Goal: Task Accomplishment & Management: Manage account settings

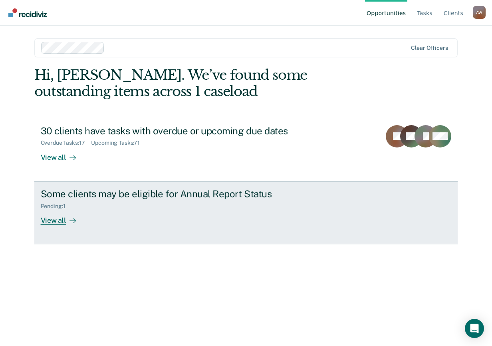
click at [62, 223] on div "View all" at bounding box center [63, 218] width 45 height 16
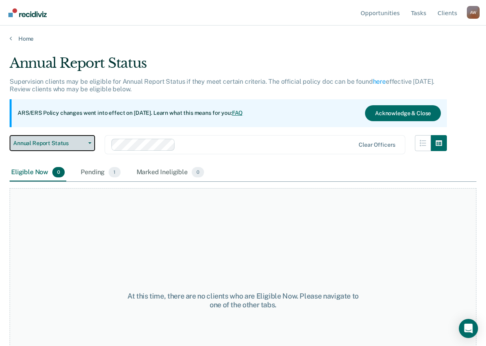
click at [85, 141] on button "Annual Report Status" at bounding box center [52, 143] width 85 height 16
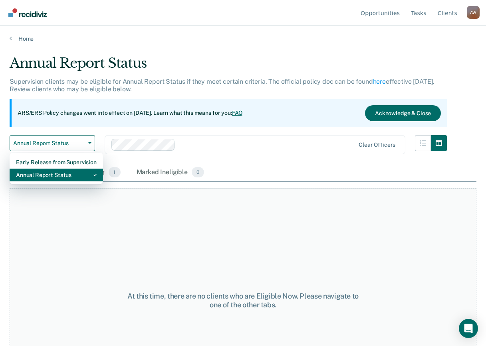
click at [63, 176] on div "Annual Report Status" at bounding box center [56, 175] width 81 height 13
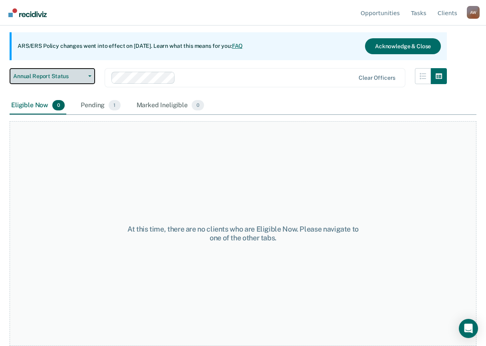
scroll to position [12, 0]
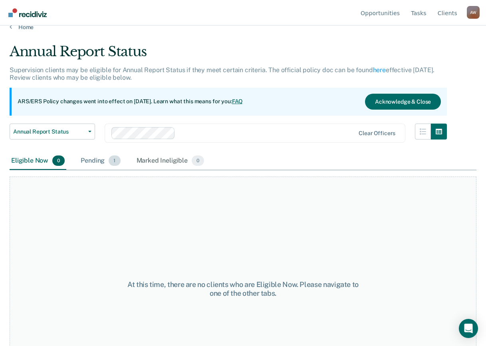
click at [111, 159] on span "1" at bounding box center [115, 161] width 12 height 10
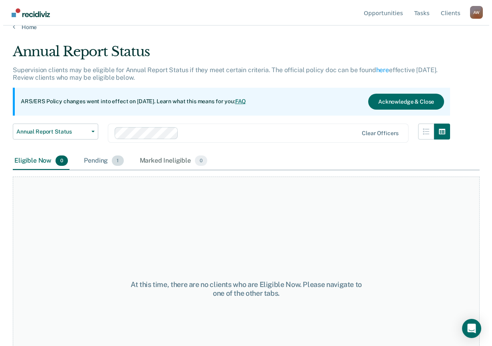
scroll to position [0, 0]
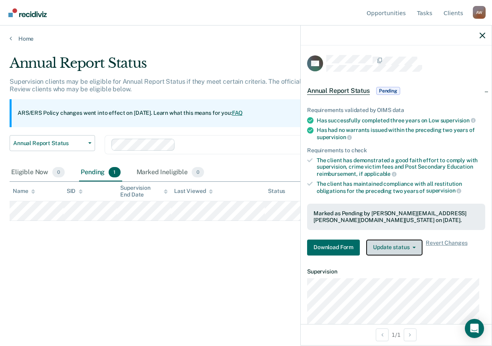
click at [415, 248] on button "Update status" at bounding box center [394, 248] width 56 height 16
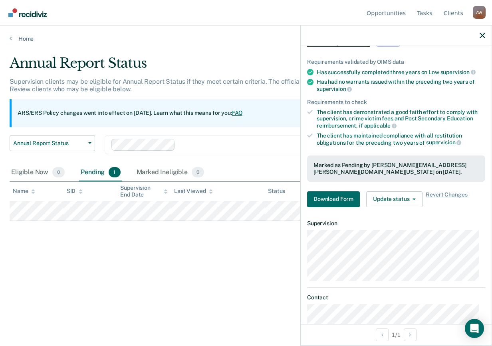
scroll to position [48, 0]
click at [413, 198] on button "Update status" at bounding box center [394, 200] width 56 height 16
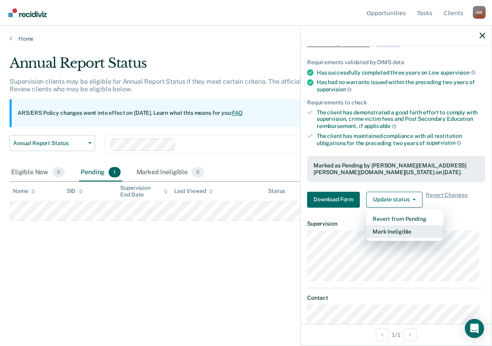
click at [400, 231] on button "Mark Ineligible" at bounding box center [404, 231] width 77 height 13
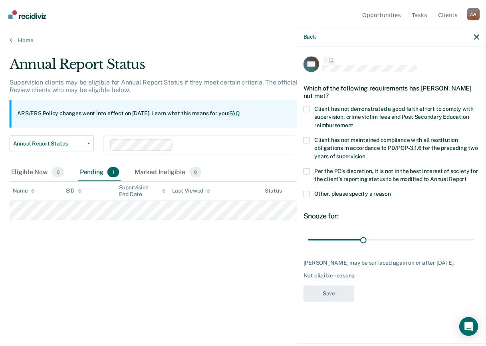
scroll to position [0, 0]
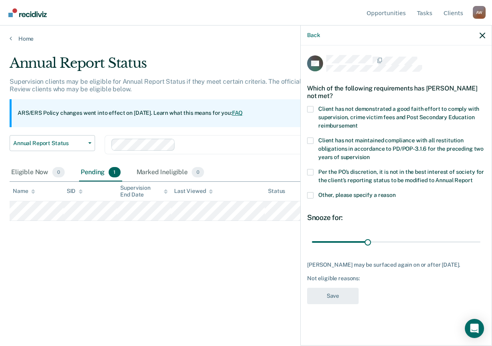
click at [306, 107] on div "DH Which of the following requirements has Derrick Harris not met? Client has n…" at bounding box center [395, 194] width 191 height 299
click at [311, 107] on span at bounding box center [310, 109] width 6 height 6
click at [358, 123] on input "Client has not demonstrated a good faith effort to comply with supervision, cri…" at bounding box center [358, 123] width 0 height 0
click at [346, 292] on button "Save" at bounding box center [332, 296] width 51 height 16
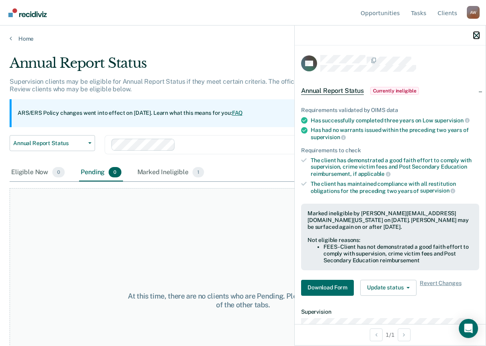
click at [474, 36] on icon "button" at bounding box center [476, 36] width 6 height 6
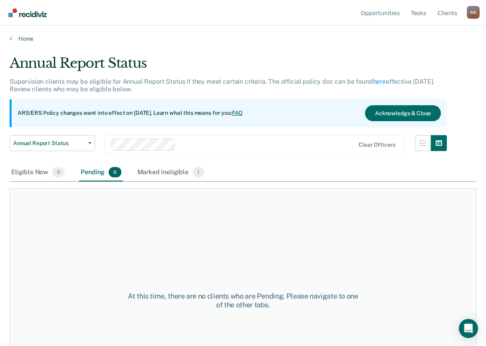
click at [202, 204] on div "At this time, there are no clients who are Pending. Please navigate to one of t…" at bounding box center [243, 300] width 467 height 225
click at [176, 171] on div "Marked Ineligible 1" at bounding box center [171, 173] width 70 height 18
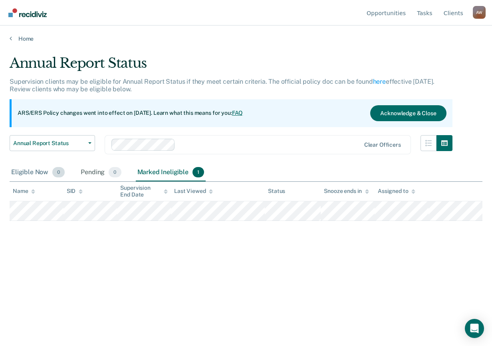
click at [42, 174] on div "Eligible Now 0" at bounding box center [38, 173] width 57 height 18
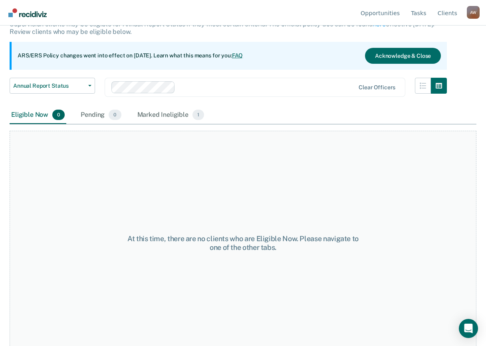
scroll to position [67, 0]
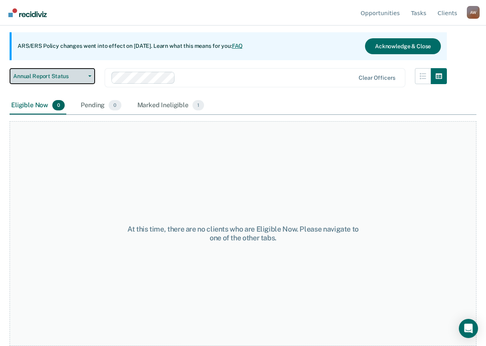
click at [89, 78] on button "Annual Report Status" at bounding box center [52, 76] width 85 height 16
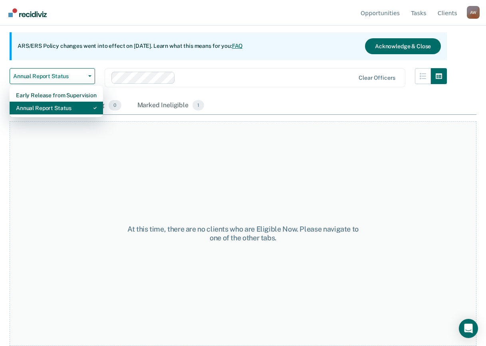
click at [70, 108] on div "Annual Report Status" at bounding box center [56, 108] width 81 height 13
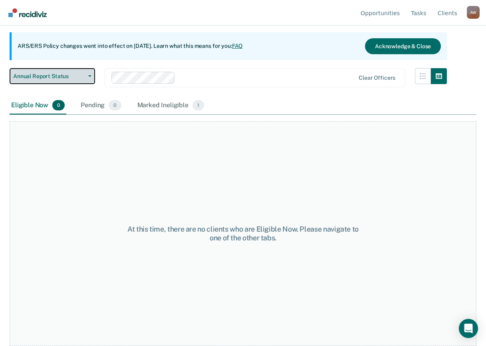
scroll to position [0, 0]
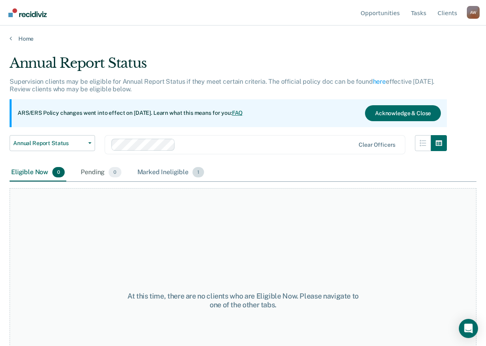
click at [197, 173] on span "1" at bounding box center [198, 172] width 12 height 10
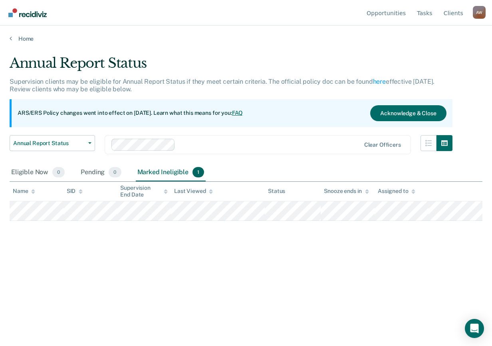
drag, startPoint x: 186, startPoint y: 272, endPoint x: 144, endPoint y: 313, distance: 58.4
click at [144, 313] on main "Annual Report Status Supervision clients may be eligible for Annual Report Stat…" at bounding box center [246, 193] width 492 height 302
click at [199, 177] on span "1" at bounding box center [198, 172] width 12 height 10
click at [114, 172] on span "0" at bounding box center [115, 172] width 12 height 10
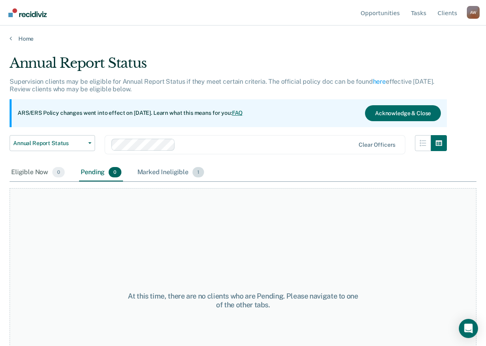
click at [196, 173] on span "1" at bounding box center [198, 172] width 12 height 10
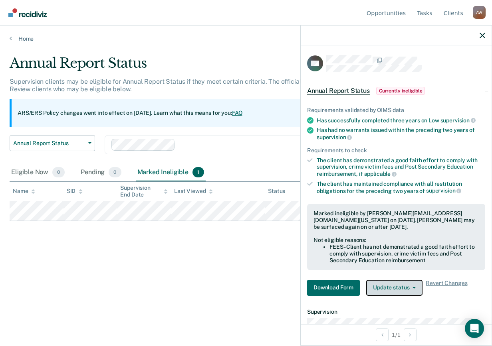
click at [413, 290] on button "Update status" at bounding box center [394, 288] width 56 height 16
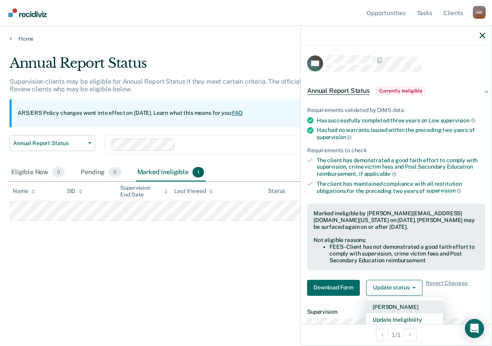
click at [406, 306] on button "Mark Pending" at bounding box center [404, 307] width 77 height 13
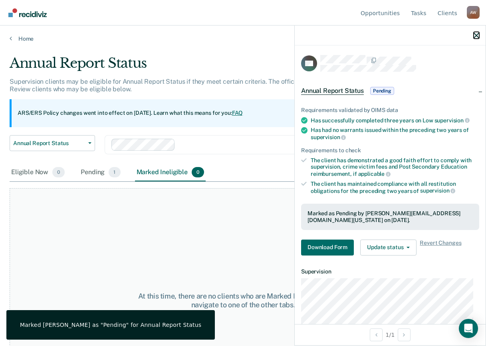
click at [477, 34] on icon "button" at bounding box center [476, 36] width 6 height 6
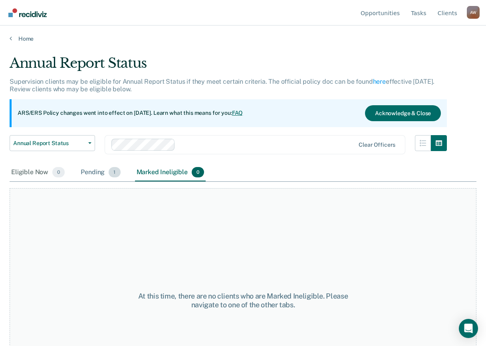
click at [114, 172] on span "1" at bounding box center [115, 172] width 12 height 10
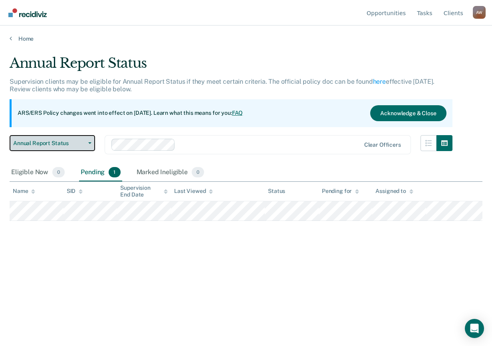
click at [94, 144] on button "Annual Report Status" at bounding box center [52, 143] width 85 height 16
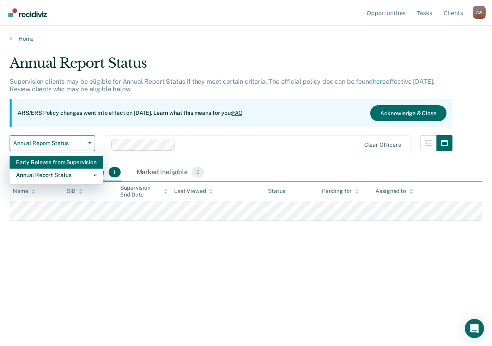
click at [55, 160] on div "Early Release from Supervision" at bounding box center [56, 162] width 81 height 13
